Goal: Task Accomplishment & Management: Use online tool/utility

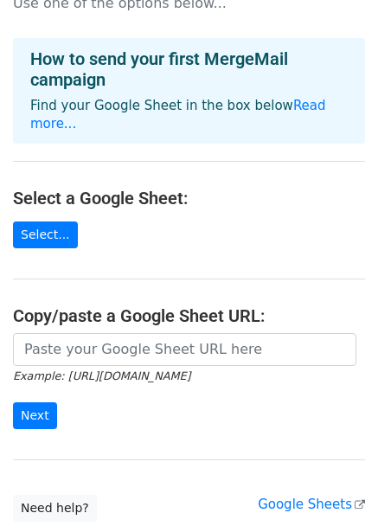
scroll to position [52, 0]
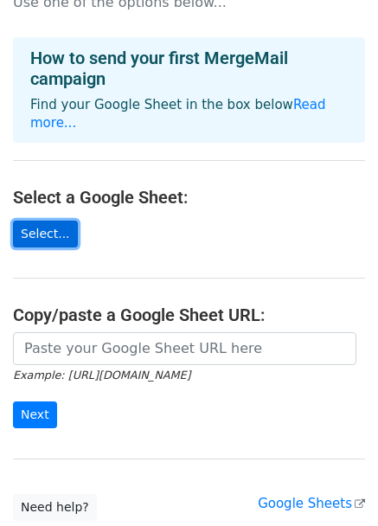
click at [25, 221] on link "Select..." at bounding box center [45, 234] width 65 height 27
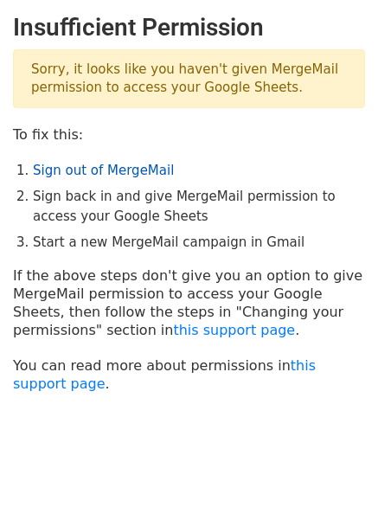
click at [57, 169] on link "Sign out of MergeMail" at bounding box center [103, 171] width 141 height 16
click at [62, 166] on link "Sign out of MergeMail" at bounding box center [103, 171] width 141 height 16
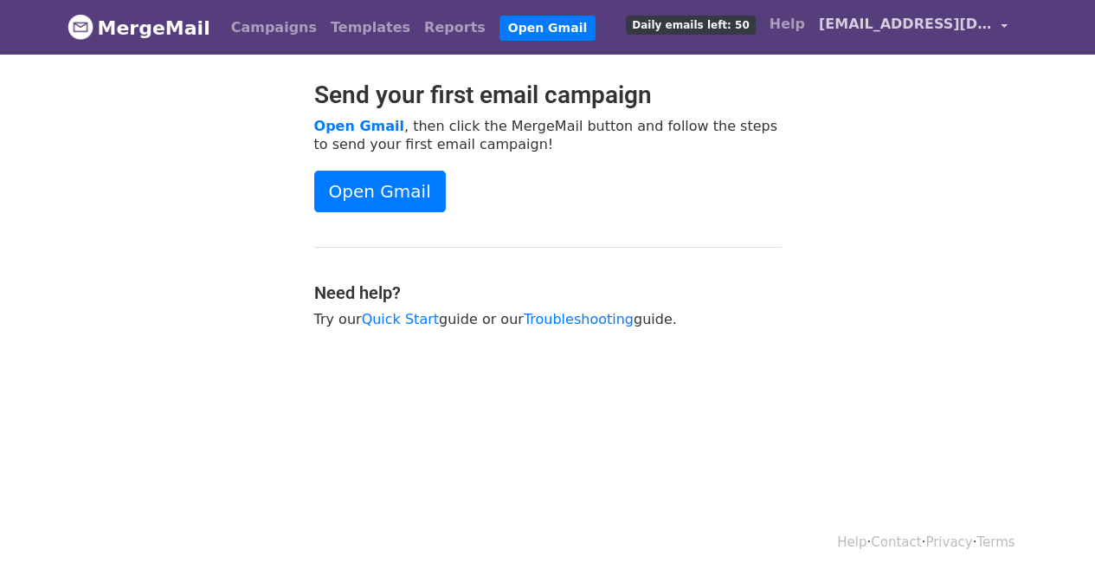
click at [869, 34] on span "onyx131868@gmail.com" at bounding box center [905, 24] width 173 height 21
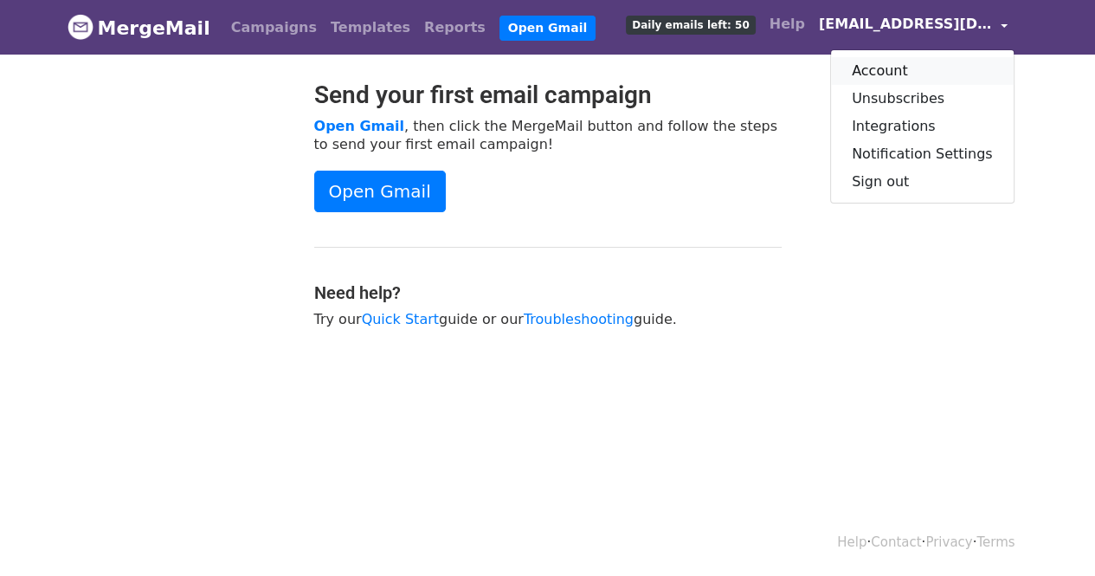
click at [878, 74] on link "Account" at bounding box center [922, 71] width 183 height 28
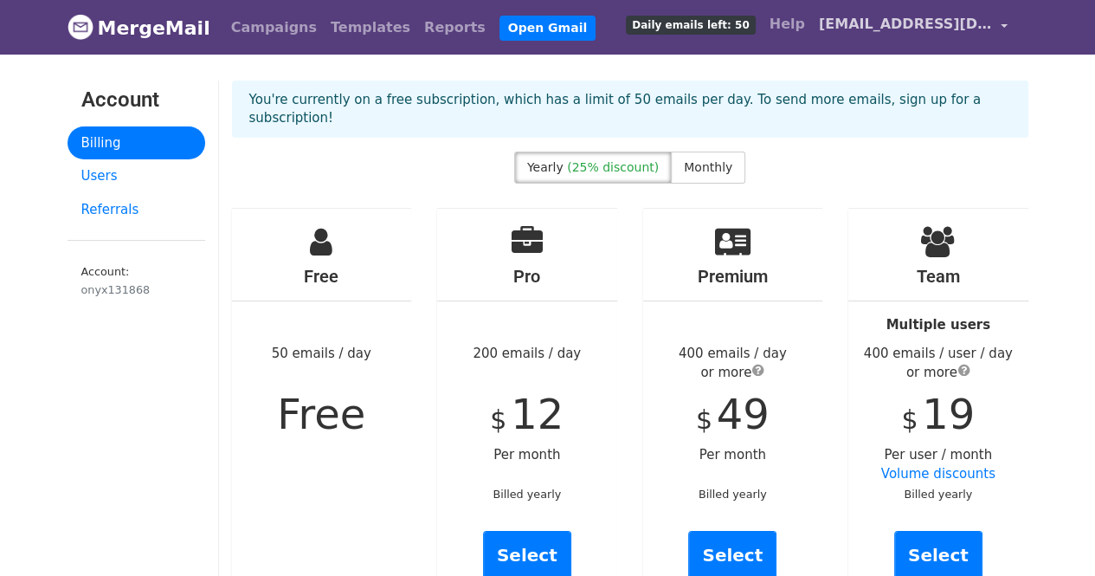
click at [884, 27] on span "[EMAIL_ADDRESS][DOMAIN_NAME]" at bounding box center [905, 24] width 173 height 21
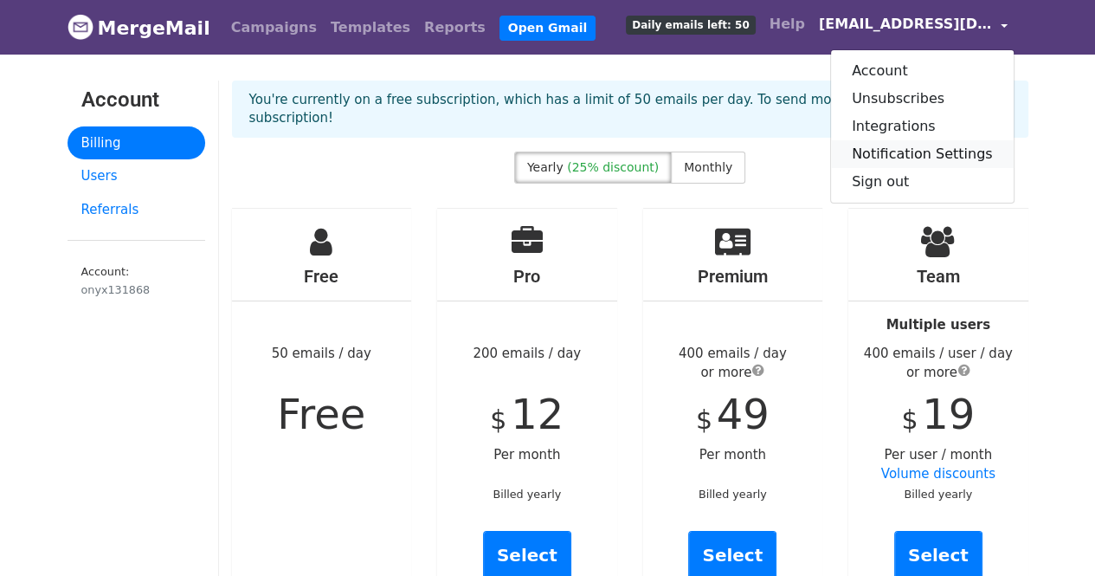
click at [870, 144] on link "Notification Settings" at bounding box center [922, 154] width 183 height 28
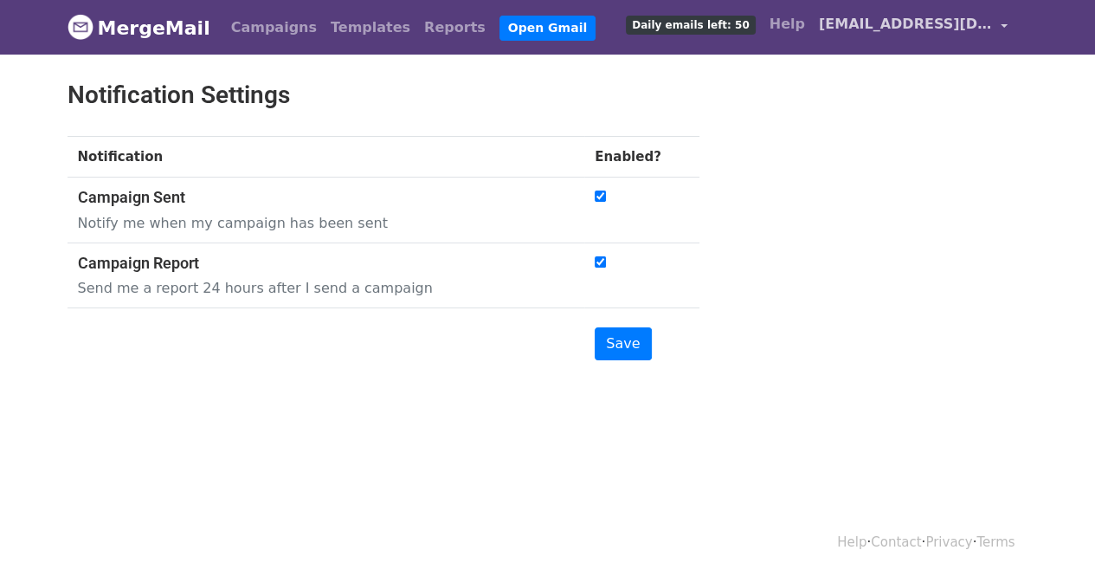
click at [891, 23] on span "[EMAIL_ADDRESS][DOMAIN_NAME]" at bounding box center [905, 24] width 173 height 21
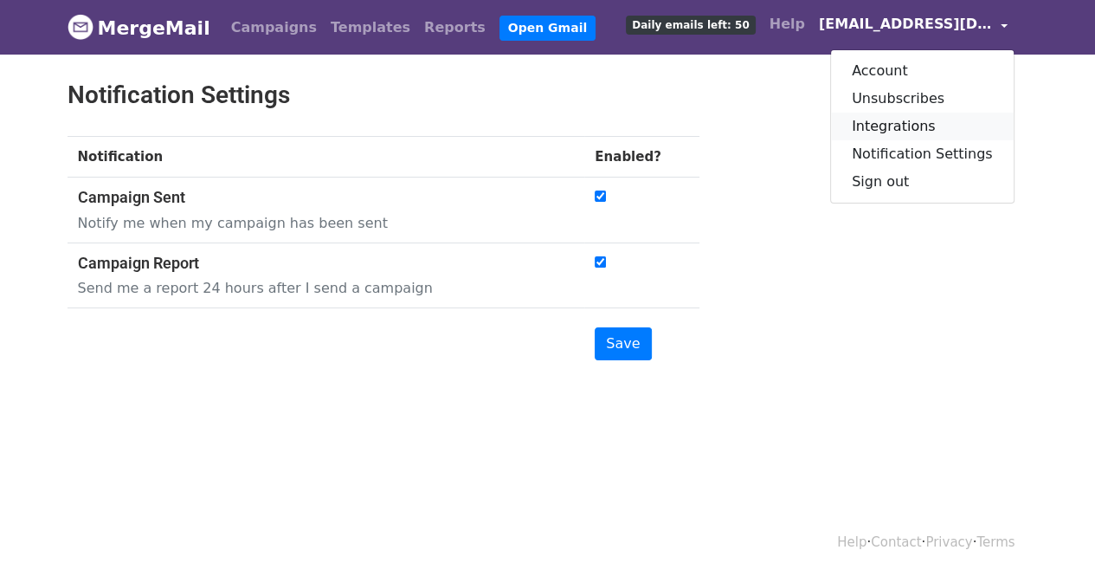
click at [905, 122] on link "Integrations" at bounding box center [922, 127] width 183 height 28
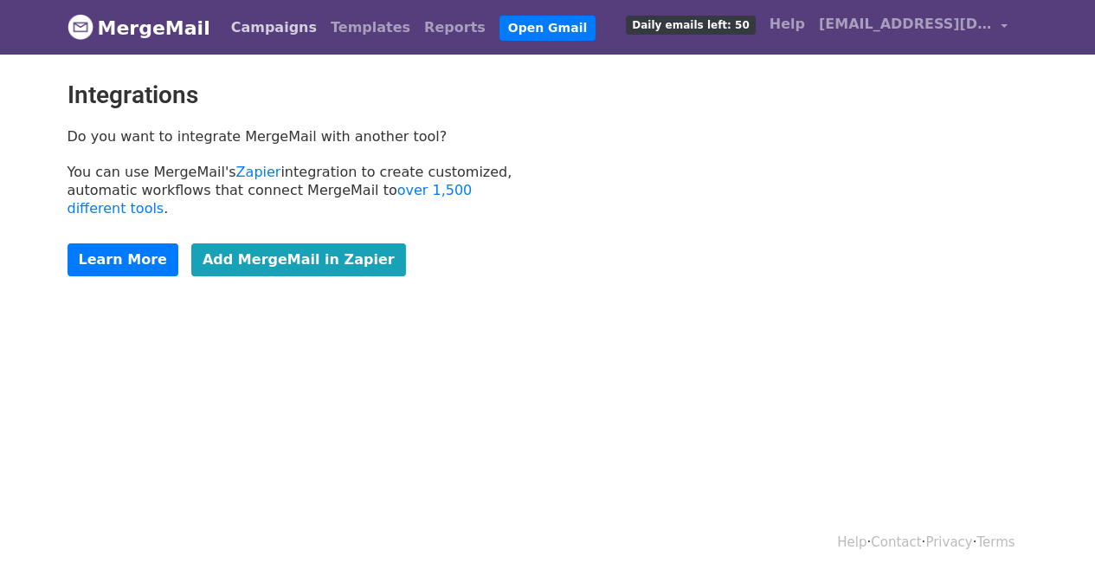
click at [255, 41] on link "Campaigns" at bounding box center [274, 27] width 100 height 35
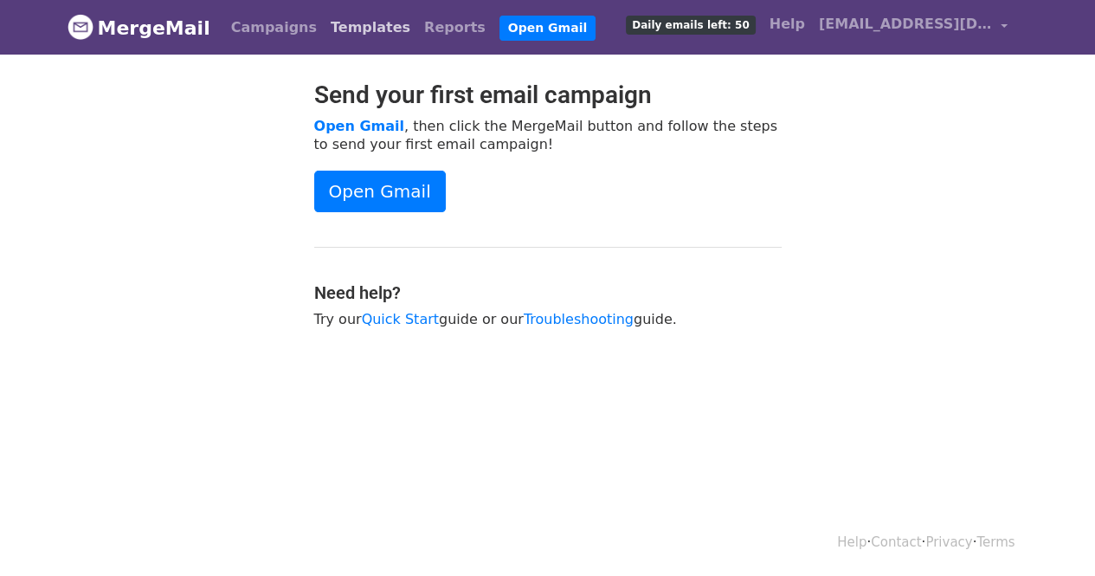
click at [324, 33] on link "Templates" at bounding box center [370, 27] width 93 height 35
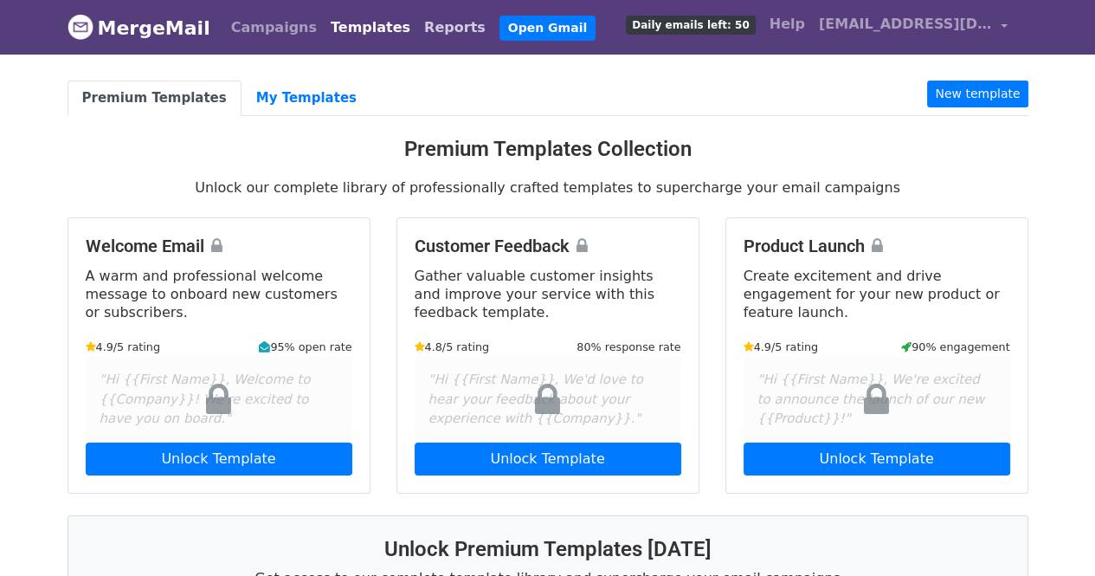
click at [417, 34] on link "Reports" at bounding box center [454, 27] width 75 height 35
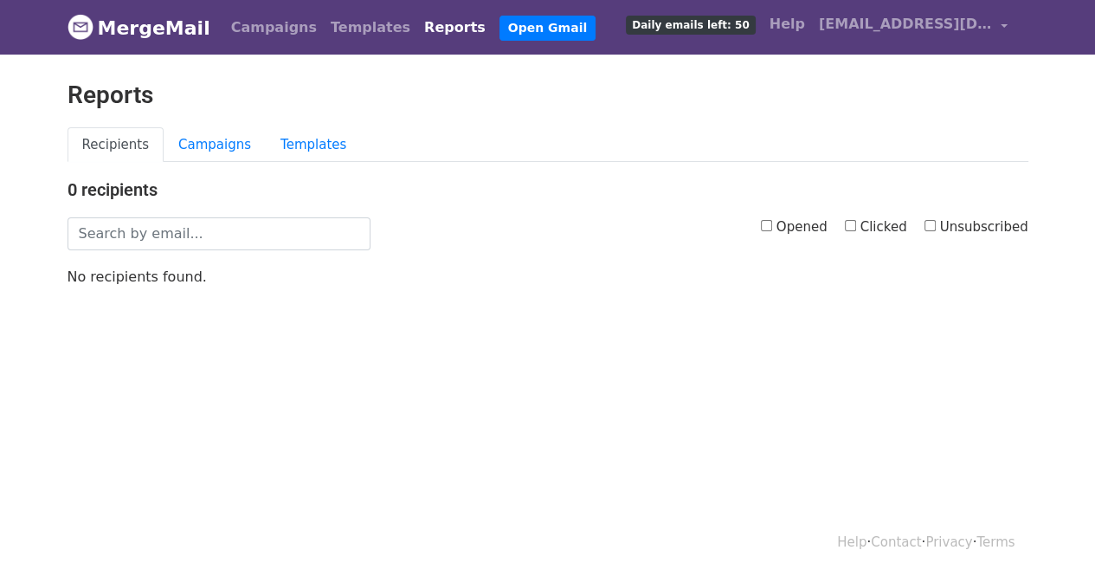
click at [142, 30] on link "MergeMail" at bounding box center [139, 28] width 143 height 36
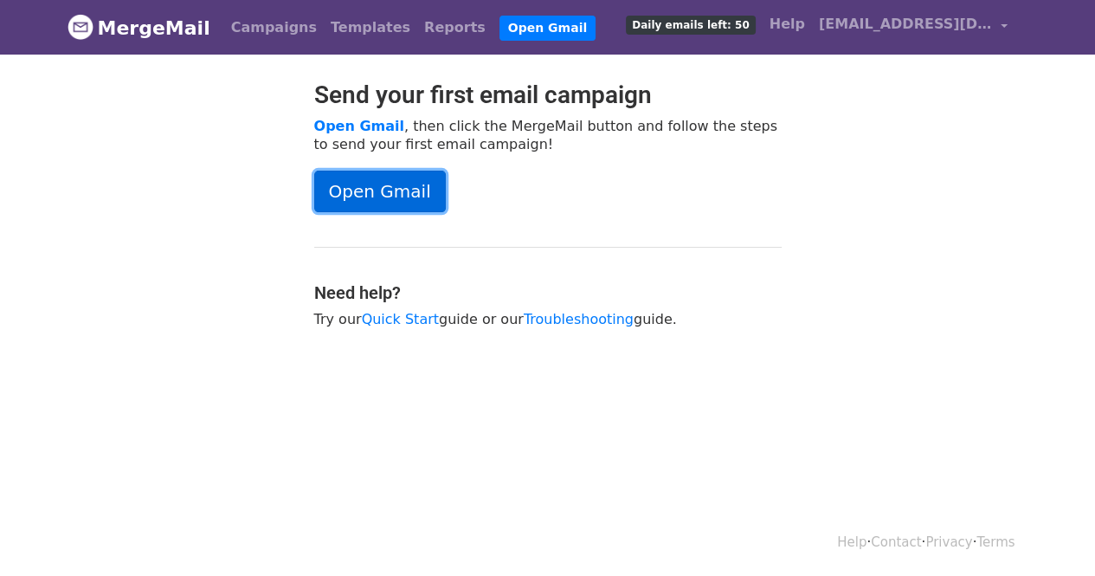
click at [363, 194] on link "Open Gmail" at bounding box center [380, 191] width 132 height 42
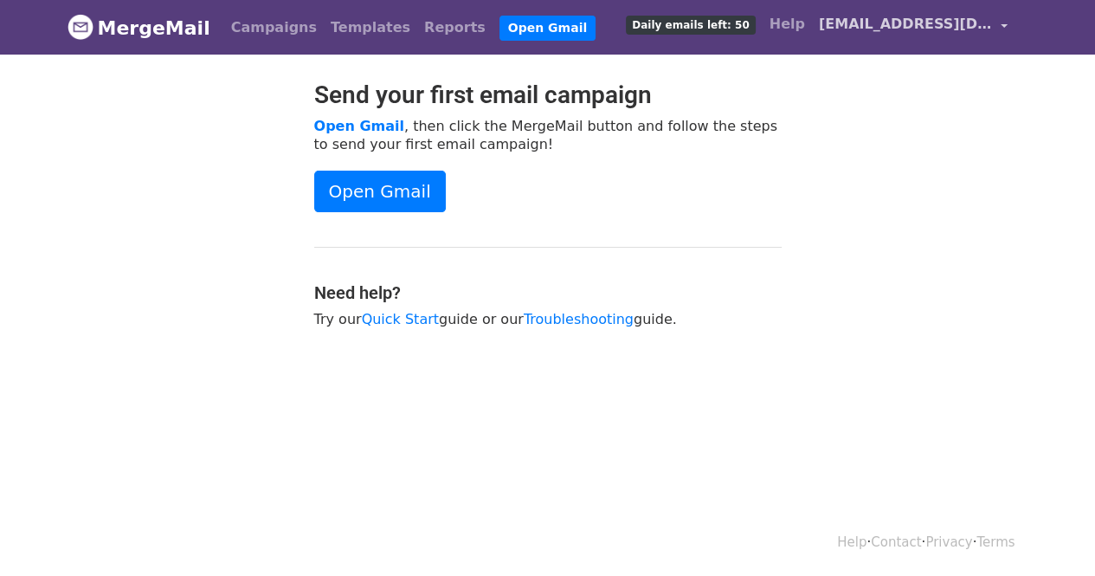
click at [893, 18] on span "onyx131868@gmail.com" at bounding box center [905, 24] width 173 height 21
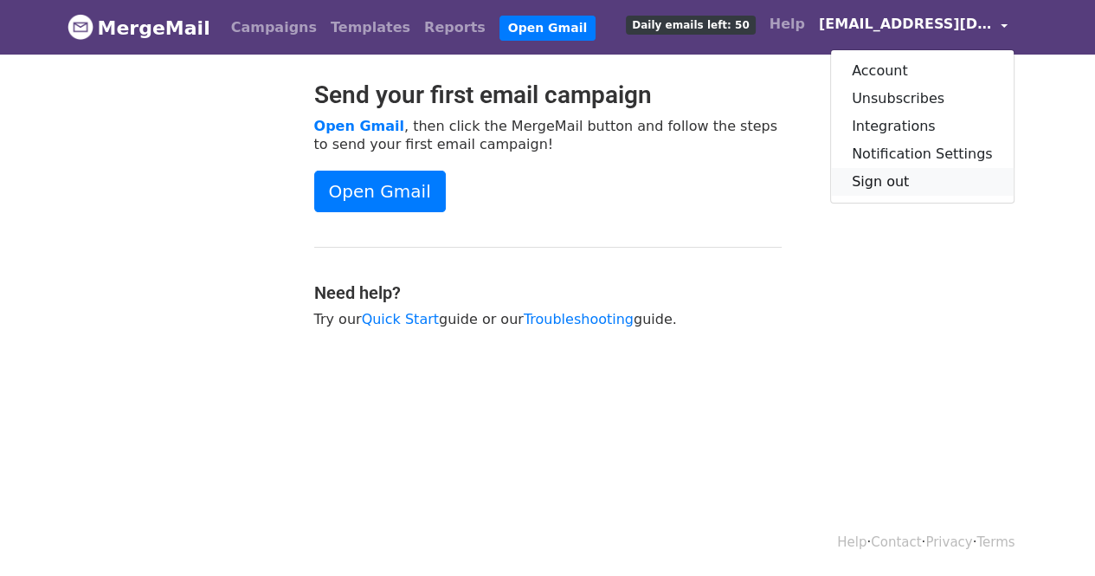
click at [881, 180] on link "Sign out" at bounding box center [922, 182] width 183 height 28
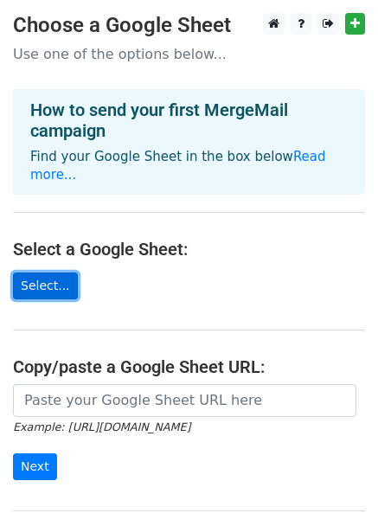
click at [47, 273] on link "Select..." at bounding box center [45, 286] width 65 height 27
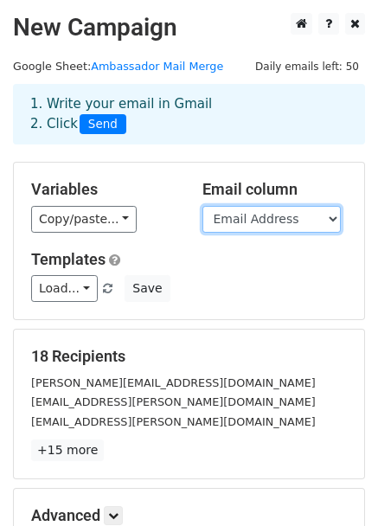
click at [234, 212] on select "First Name Last Name Email Address" at bounding box center [272, 219] width 138 height 27
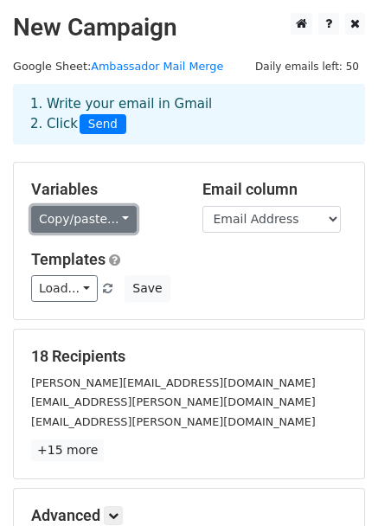
click at [64, 217] on link "Copy/paste..." at bounding box center [84, 219] width 106 height 27
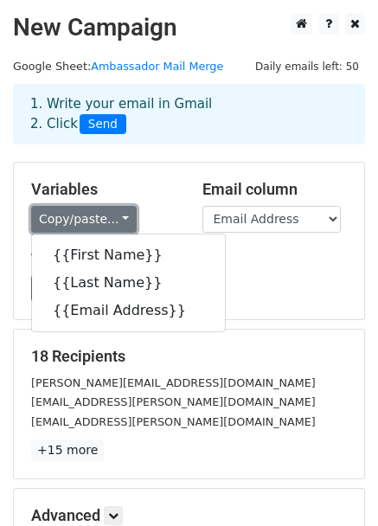
click at [64, 217] on link "Copy/paste..." at bounding box center [84, 219] width 106 height 27
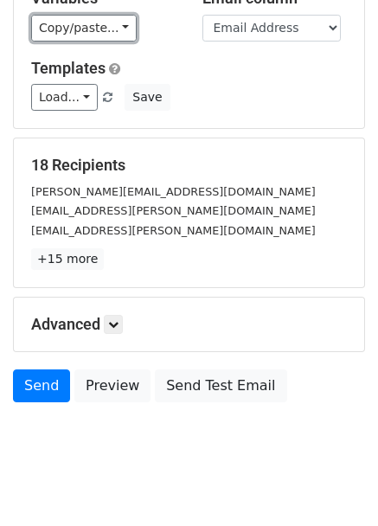
scroll to position [193, 0]
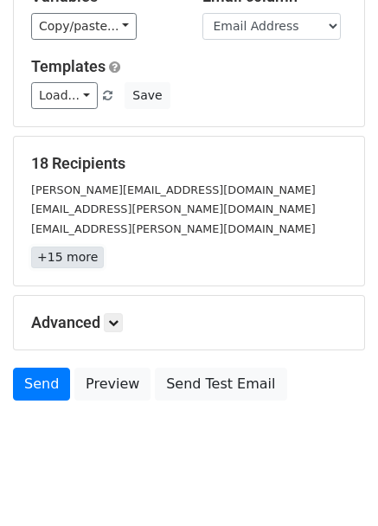
click at [50, 260] on link "+15 more" at bounding box center [67, 258] width 73 height 22
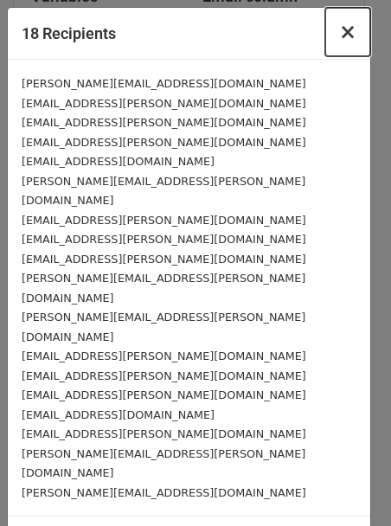
click at [342, 42] on span "×" at bounding box center [347, 32] width 17 height 24
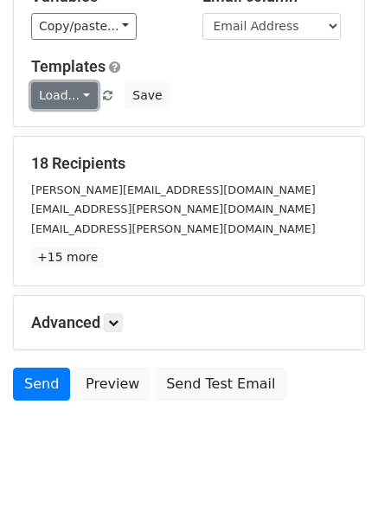
click at [61, 98] on link "Load..." at bounding box center [64, 95] width 67 height 27
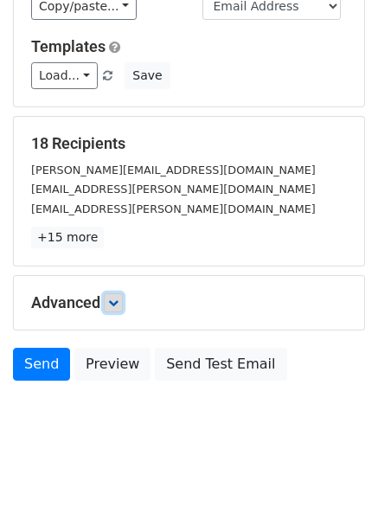
click at [113, 302] on icon at bounding box center [113, 303] width 10 height 10
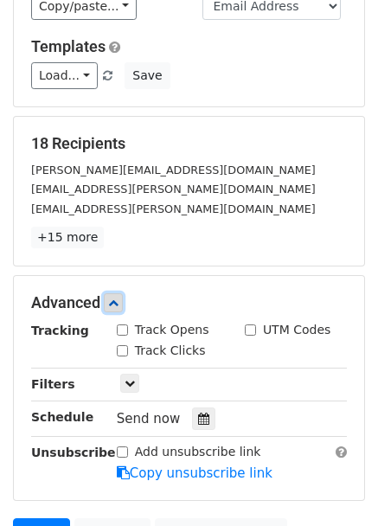
click at [113, 302] on icon at bounding box center [113, 303] width 10 height 10
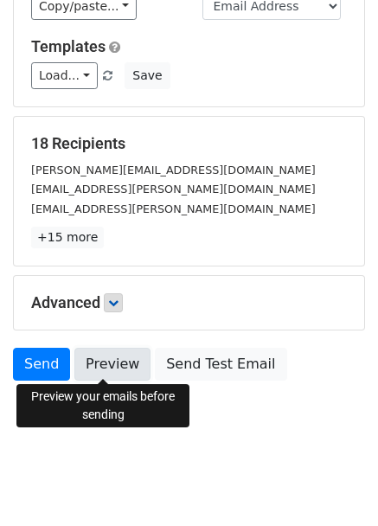
click at [108, 361] on link "Preview" at bounding box center [112, 364] width 76 height 33
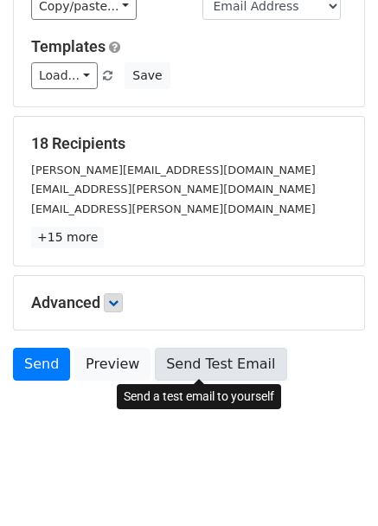
click at [170, 358] on link "Send Test Email" at bounding box center [221, 364] width 132 height 33
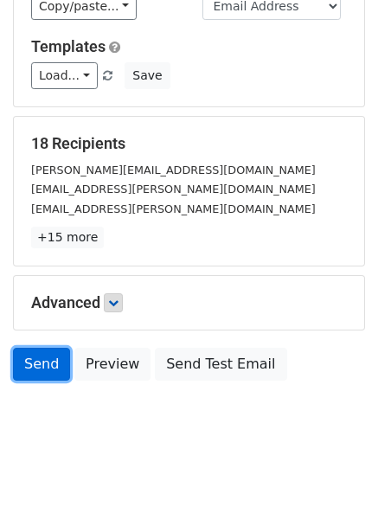
click at [36, 354] on link "Send" at bounding box center [41, 364] width 57 height 33
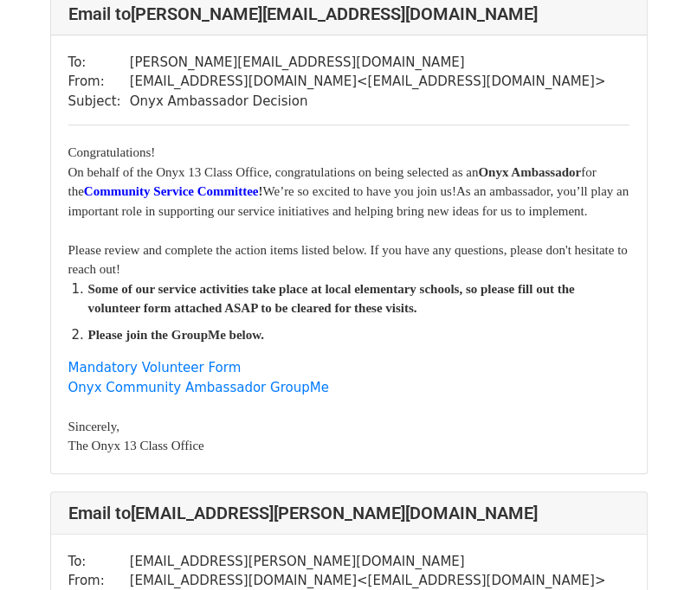
scroll to position [131, 0]
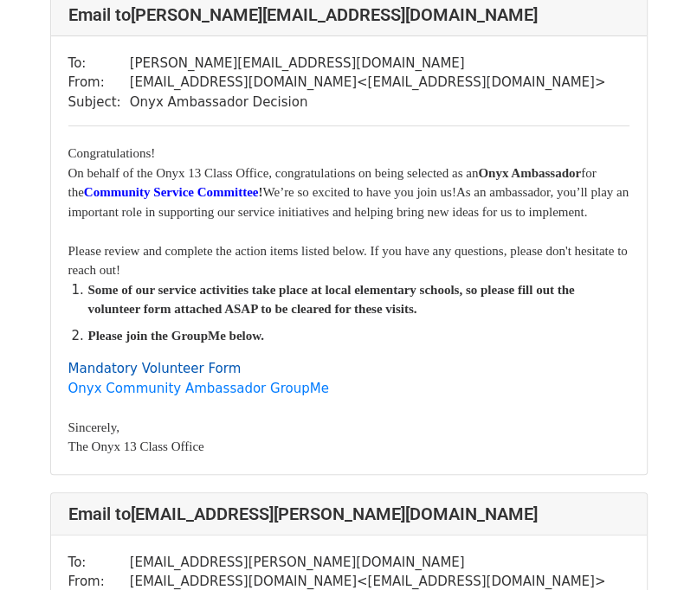
click at [144, 376] on link "Mandatory Volunteer Form" at bounding box center [154, 369] width 173 height 16
click at [257, 396] on link "Onyx Community Ambassador GroupMe" at bounding box center [198, 389] width 260 height 16
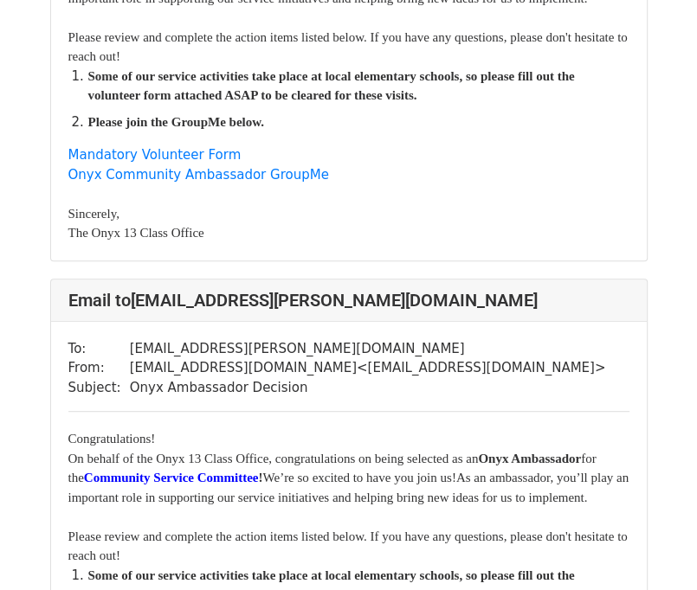
scroll to position [0, 0]
